Goal: Obtain resource: Obtain resource

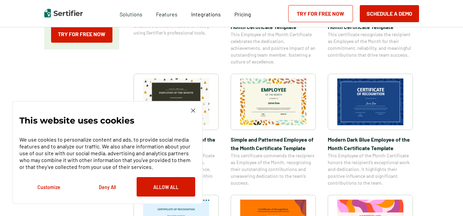
scroll to position [218, 0]
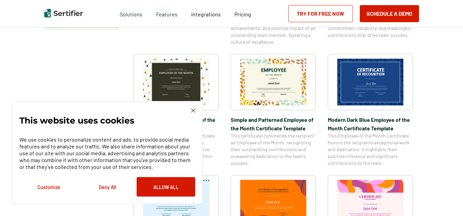
click at [193, 110] on img at bounding box center [193, 110] width 4 height 4
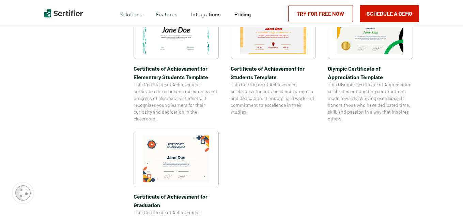
scroll to position [531, 0]
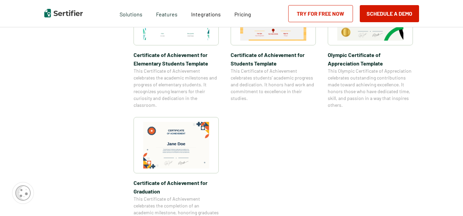
click at [165, 131] on img at bounding box center [176, 145] width 66 height 47
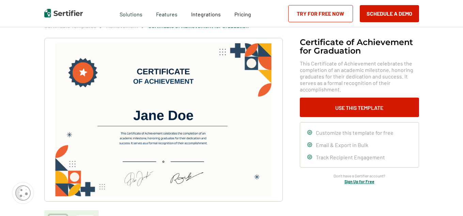
scroll to position [35, 0]
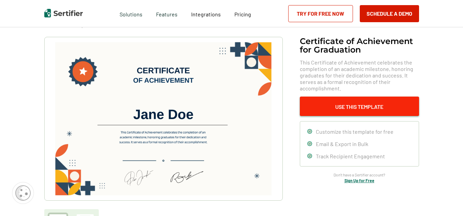
click at [304, 101] on button "Use This Template" at bounding box center [359, 105] width 119 height 19
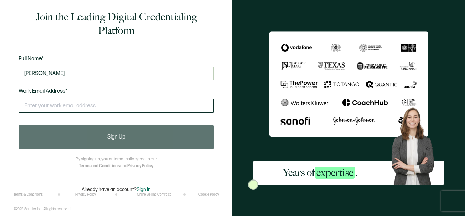
type input "[PERSON_NAME]"
click at [58, 107] on input "text" at bounding box center [116, 106] width 195 height 14
